Goal: Navigation & Orientation: Find specific page/section

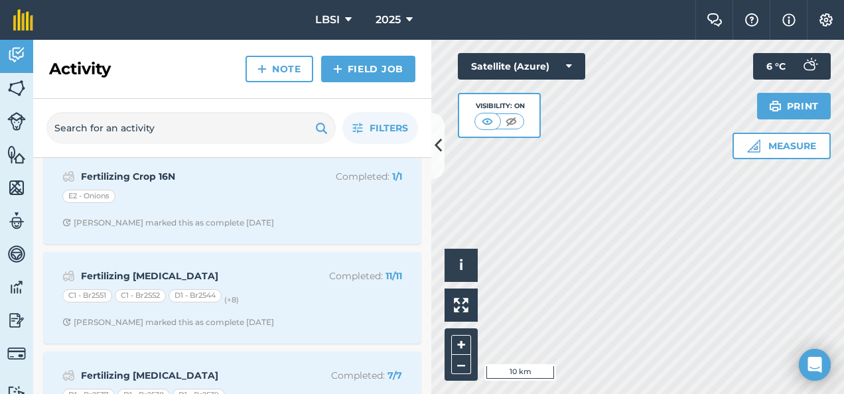
scroll to position [66, 0]
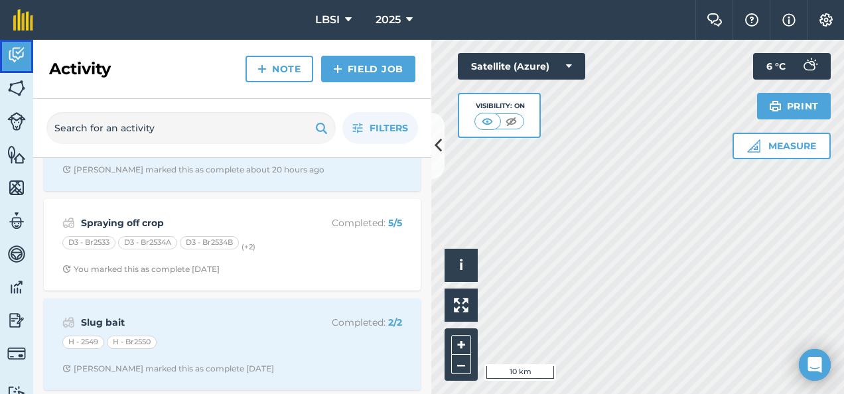
click at [16, 54] on img at bounding box center [16, 55] width 19 height 20
click at [15, 53] on img at bounding box center [16, 55] width 19 height 20
click at [22, 92] on img at bounding box center [16, 88] width 19 height 20
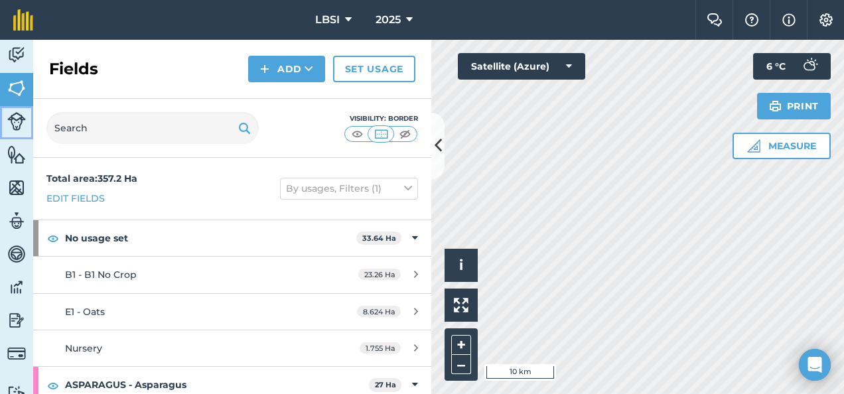
click at [18, 117] on img at bounding box center [16, 121] width 19 height 19
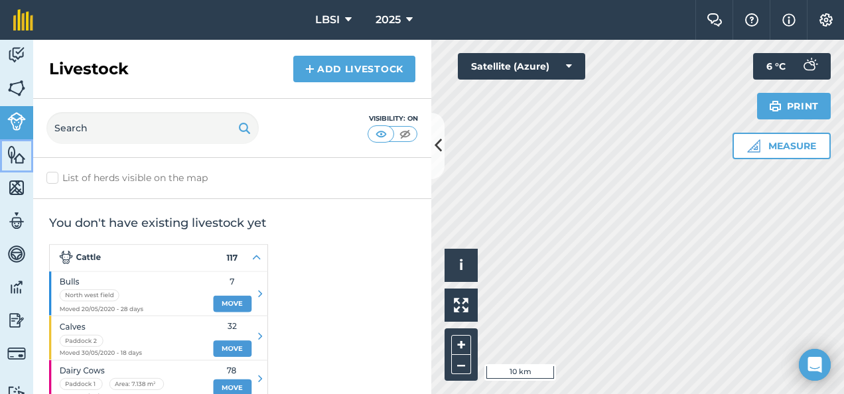
click at [23, 151] on img at bounding box center [16, 155] width 19 height 20
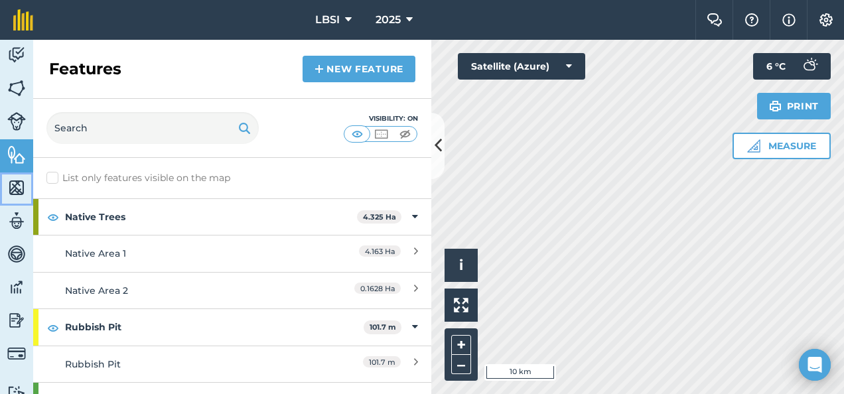
click at [12, 191] on img at bounding box center [16, 188] width 19 height 20
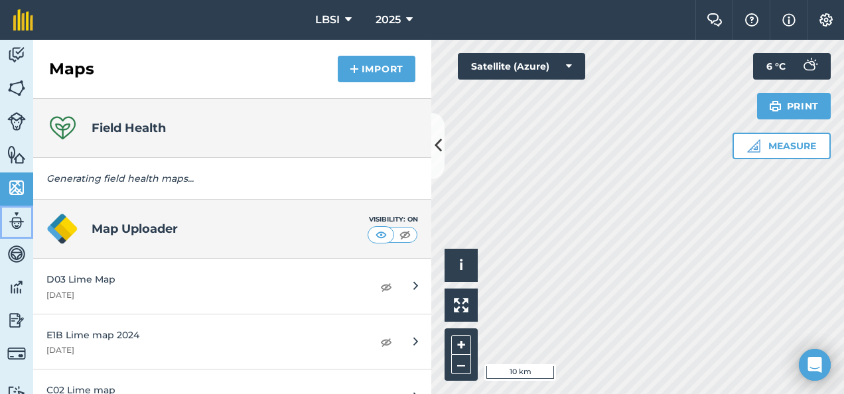
click at [15, 227] on img at bounding box center [16, 221] width 19 height 20
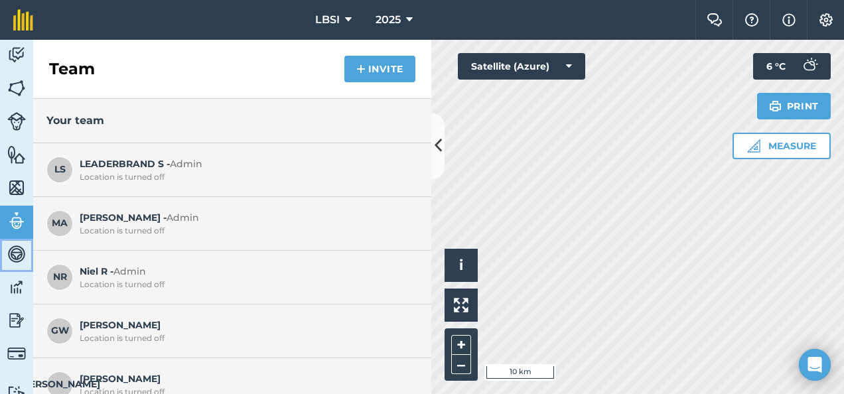
click at [14, 266] on link "Vehicles" at bounding box center [16, 255] width 33 height 33
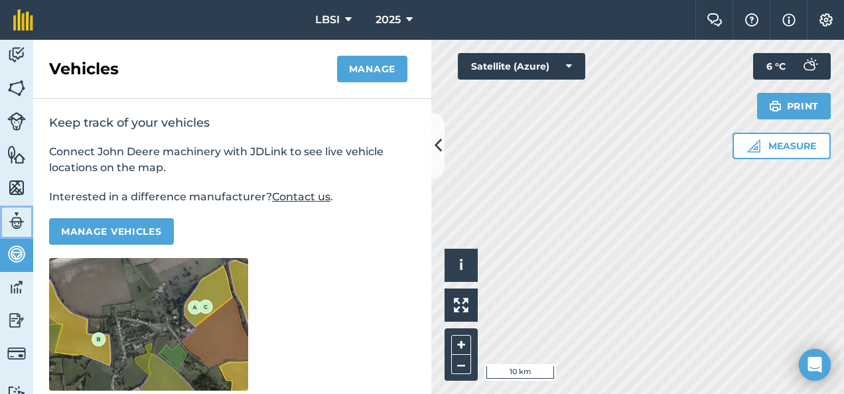
click at [20, 212] on img at bounding box center [16, 221] width 19 height 20
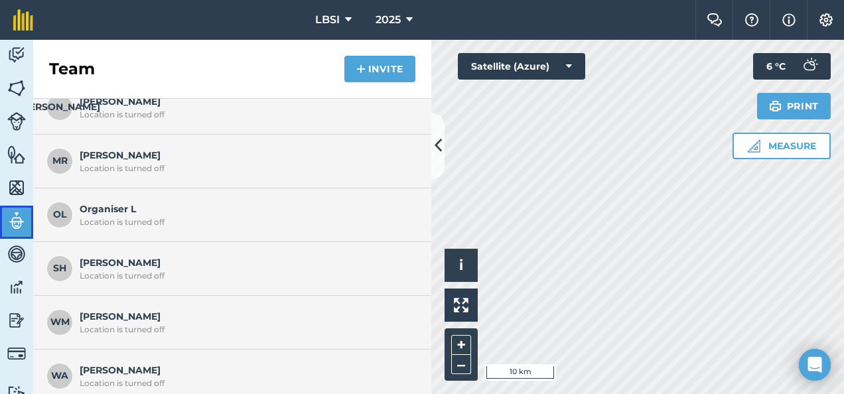
scroll to position [283, 0]
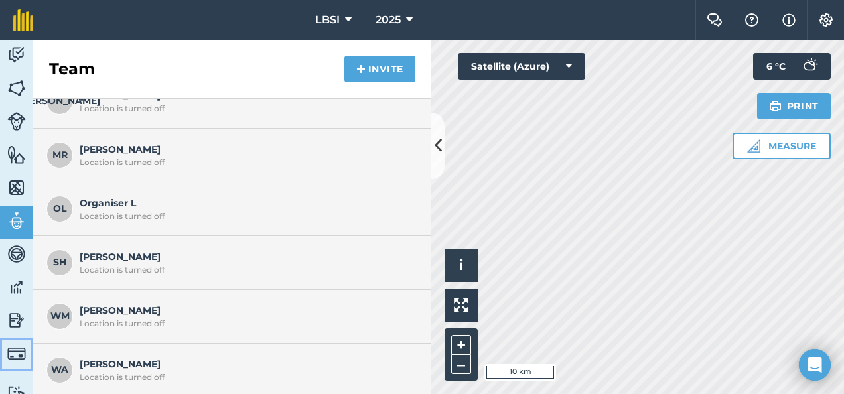
click at [18, 361] on img at bounding box center [16, 354] width 19 height 19
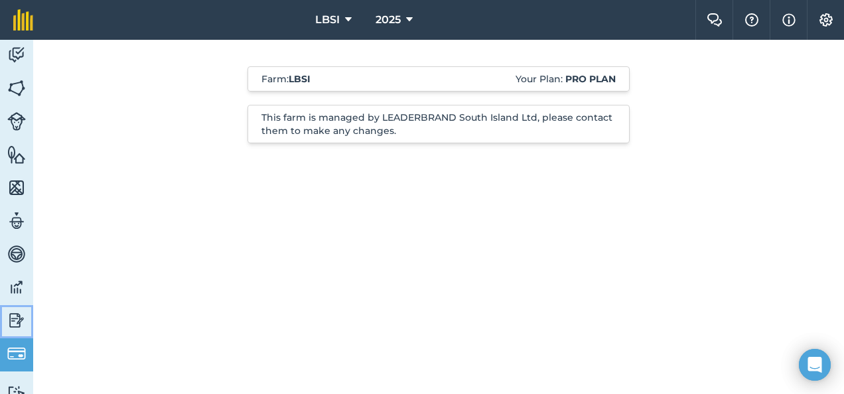
click at [16, 319] on img at bounding box center [16, 321] width 19 height 20
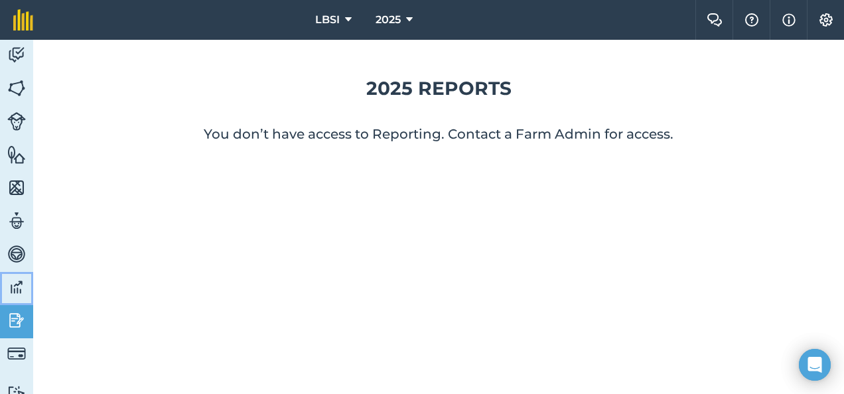
click at [13, 289] on img at bounding box center [16, 287] width 19 height 20
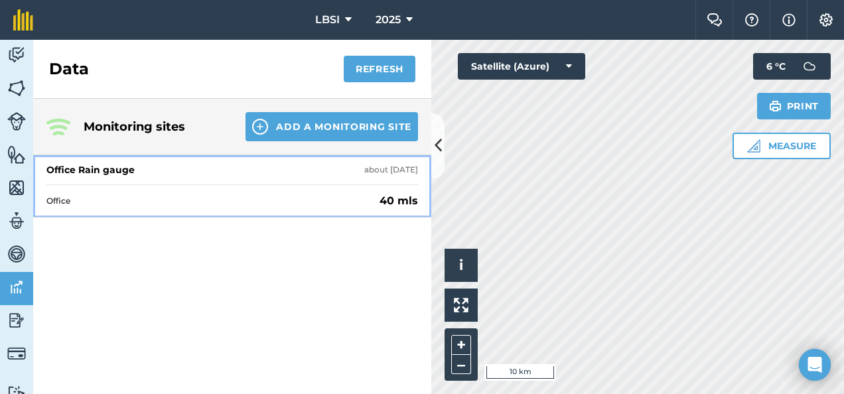
click at [94, 208] on div "Office 40 mls" at bounding box center [232, 201] width 372 height 33
